Goal: Browse casually

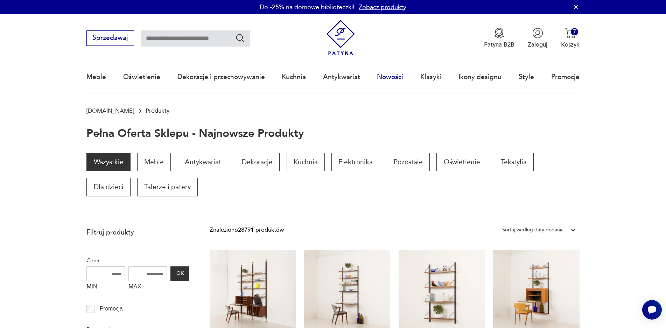
click at [400, 73] on link "Nowości" at bounding box center [390, 77] width 26 height 32
click at [385, 77] on link "Nowości" at bounding box center [390, 77] width 26 height 32
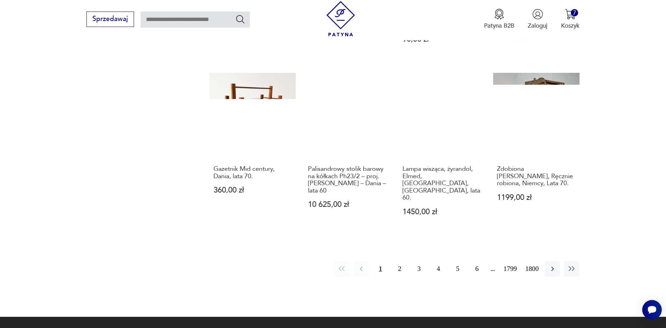
scroll to position [733, 0]
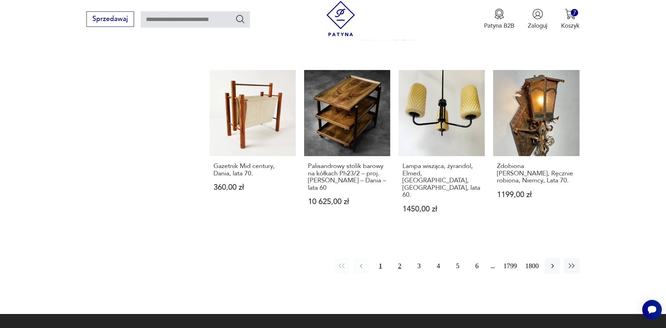
click at [397, 258] on button "2" at bounding box center [399, 265] width 15 height 15
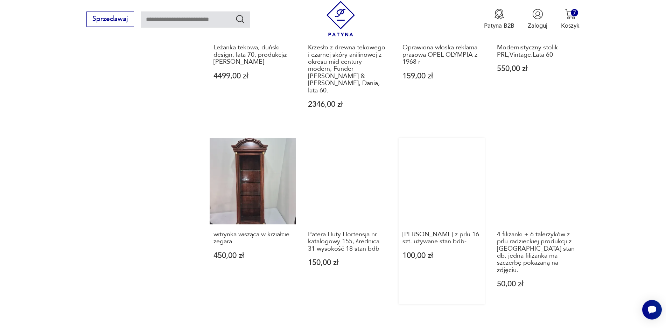
scroll to position [652, 0]
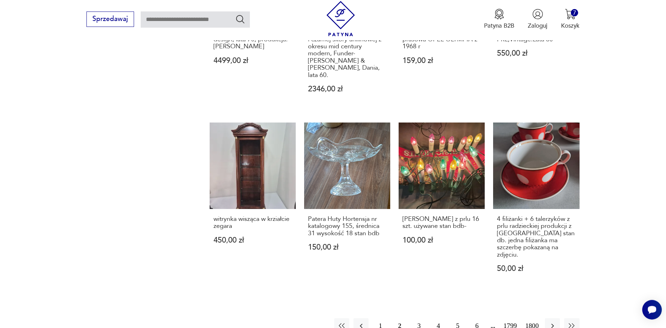
click at [415, 318] on button "3" at bounding box center [419, 325] width 15 height 15
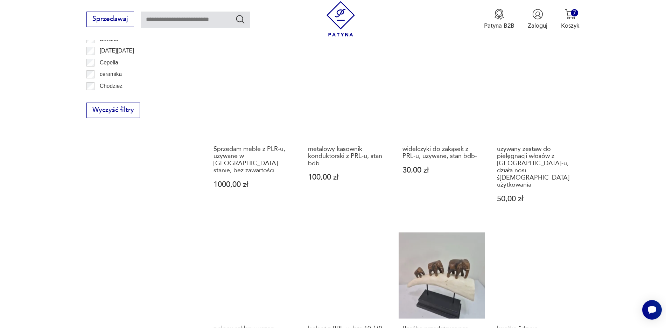
scroll to position [519, 0]
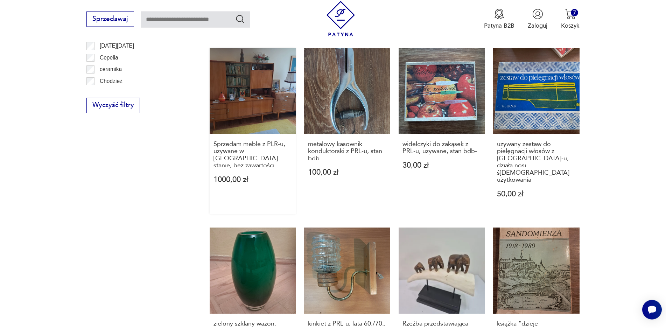
click at [224, 104] on link "Sprzedam meble z PLR-u, używane w dobrym stanie, bez zawartości 1000,00 zł" at bounding box center [253, 131] width 86 height 166
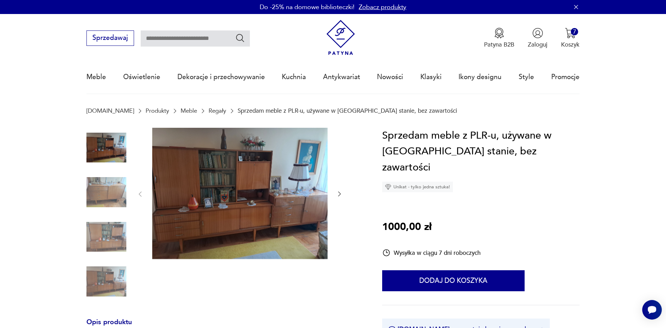
click at [108, 187] on img at bounding box center [106, 192] width 40 height 40
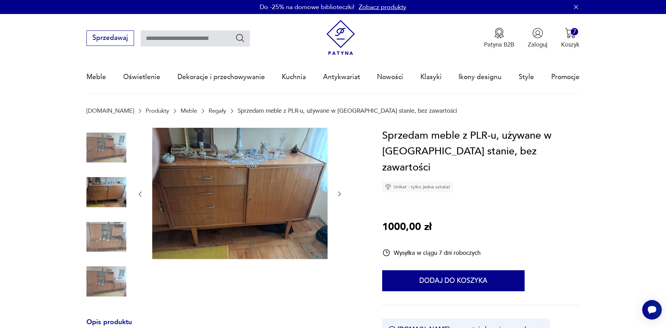
click at [111, 154] on img at bounding box center [106, 148] width 40 height 40
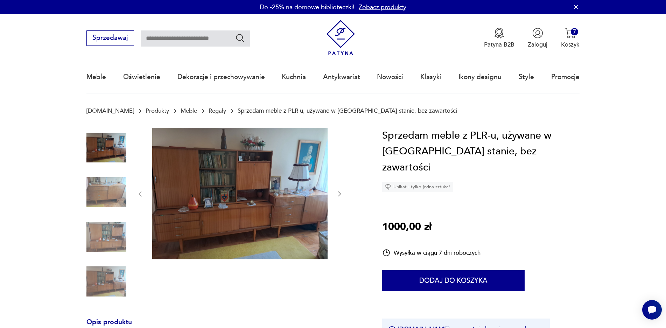
click at [105, 280] on img at bounding box center [106, 282] width 40 height 40
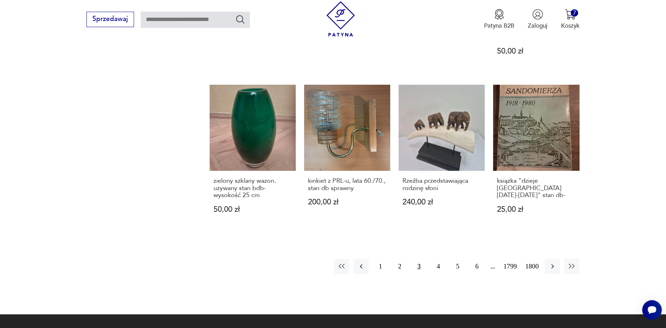
scroll to position [674, 0]
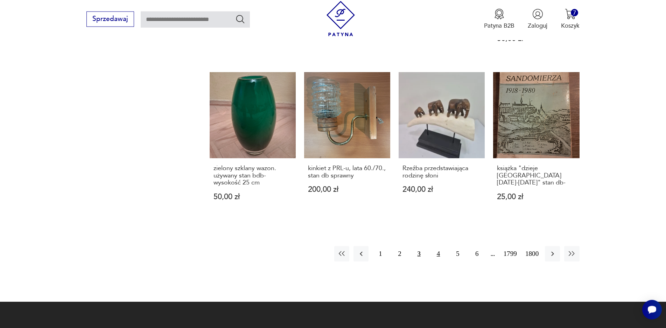
click at [436, 246] on button "4" at bounding box center [438, 253] width 15 height 15
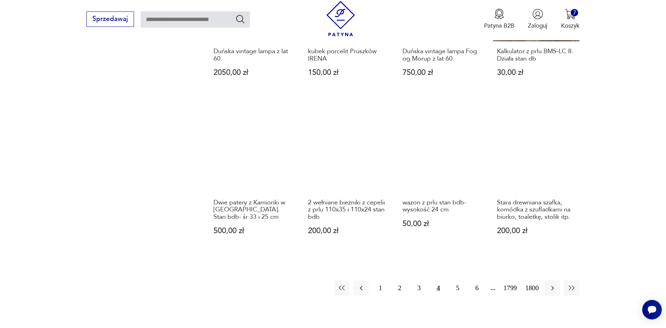
scroll to position [652, 0]
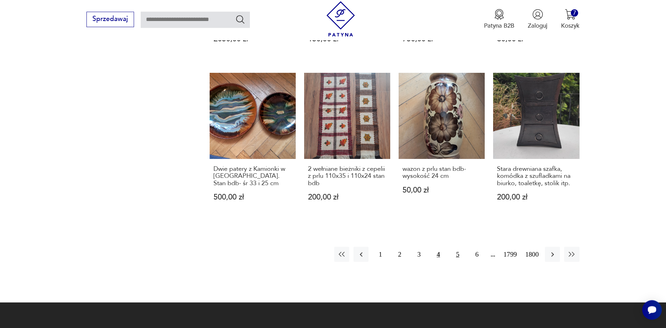
click at [454, 255] on button "5" at bounding box center [457, 254] width 15 height 15
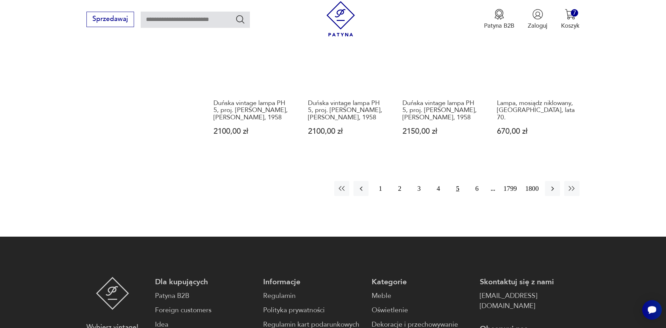
scroll to position [718, 0]
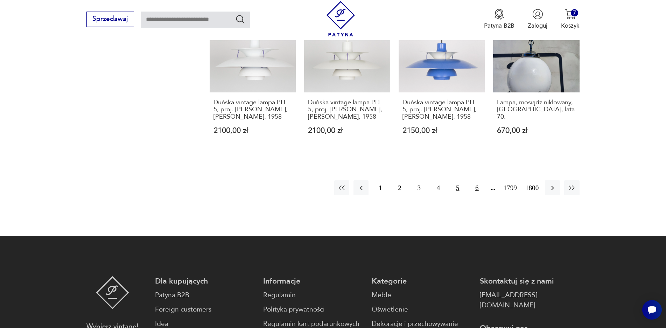
click at [473, 188] on button "6" at bounding box center [476, 187] width 15 height 15
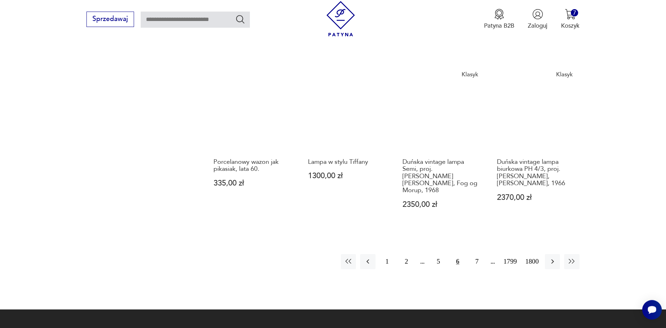
scroll to position [685, 0]
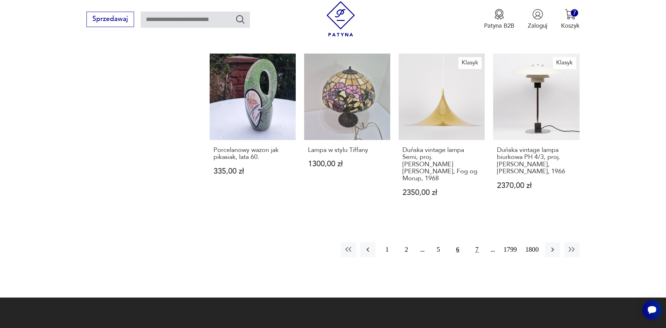
click at [478, 242] on button "7" at bounding box center [476, 249] width 15 height 15
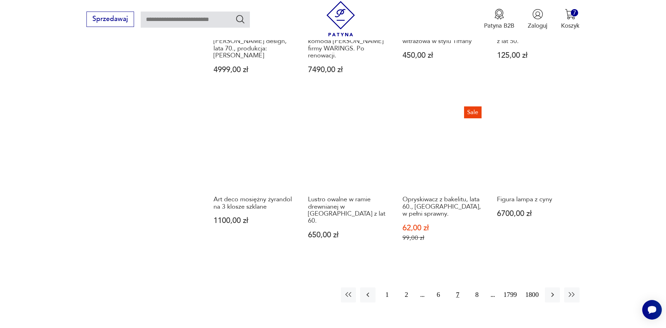
scroll to position [652, 0]
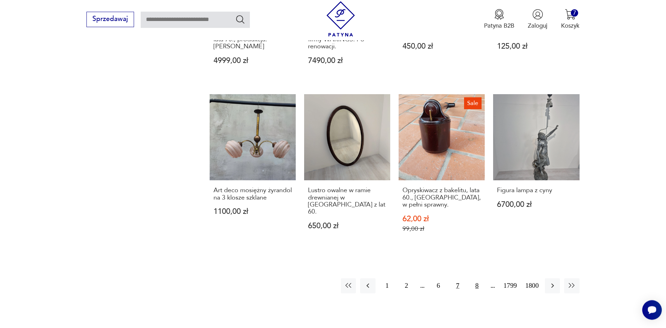
click at [474, 278] on button "8" at bounding box center [476, 285] width 15 height 15
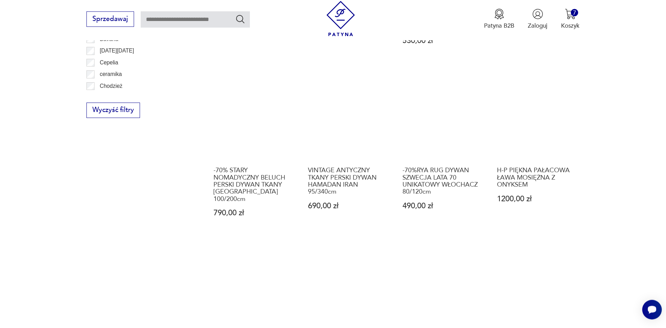
scroll to position [519, 0]
